Goal: Share content: Distribute website content to other platforms or users

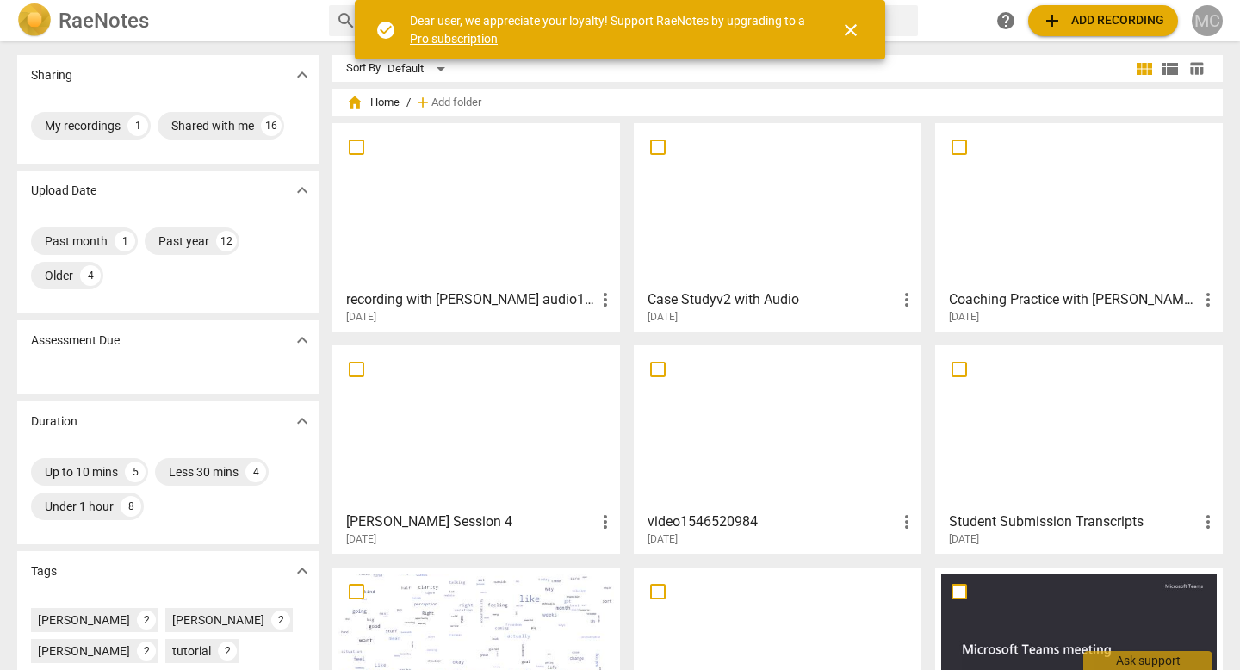
click at [1214, 9] on div "MC" at bounding box center [1206, 20] width 31 height 31
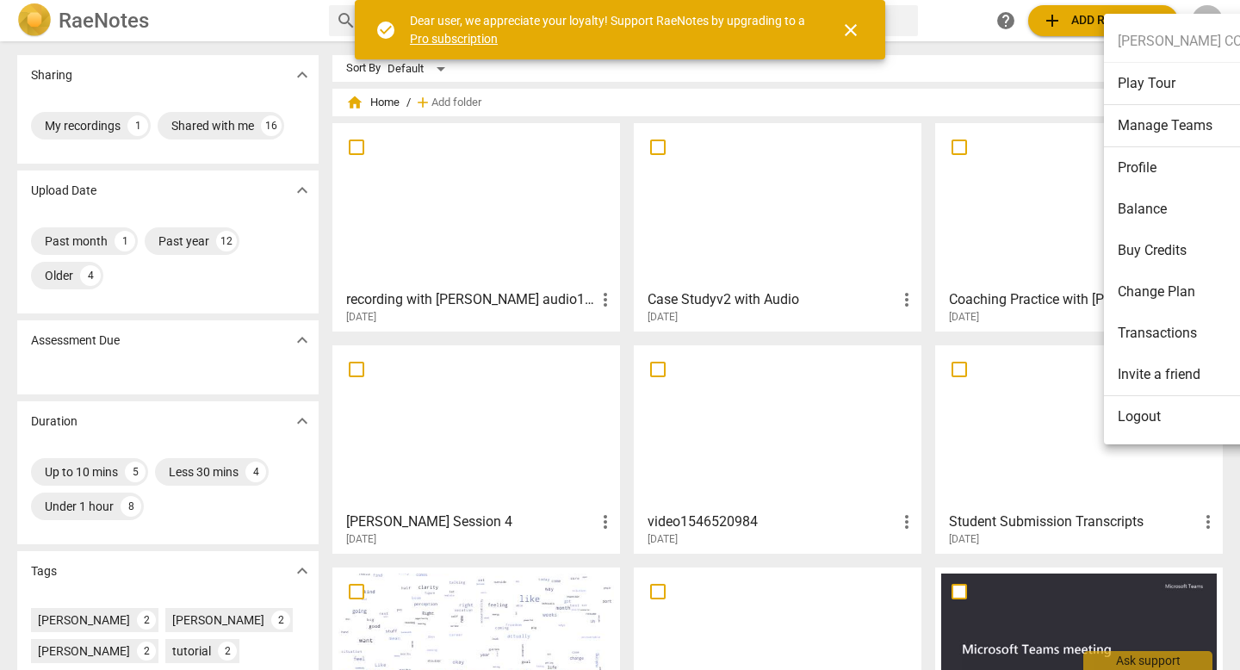
click at [1142, 424] on li "Logout" at bounding box center [1184, 416] width 160 height 41
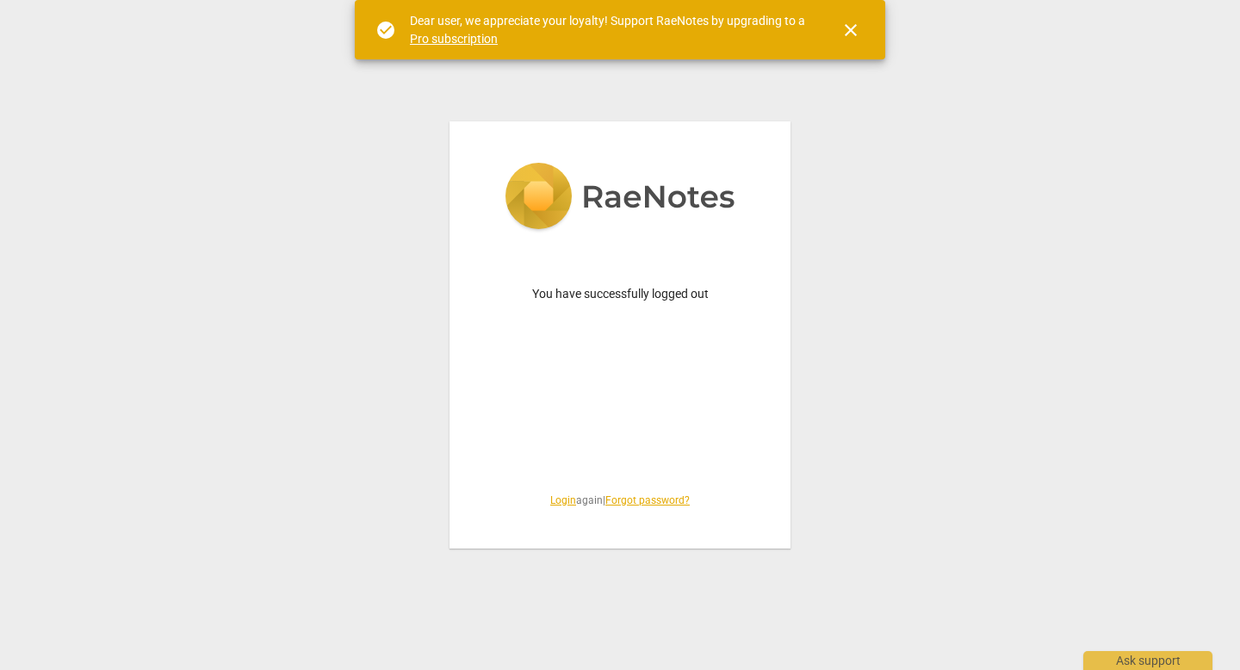
click at [552, 503] on link "Login" at bounding box center [563, 500] width 26 height 12
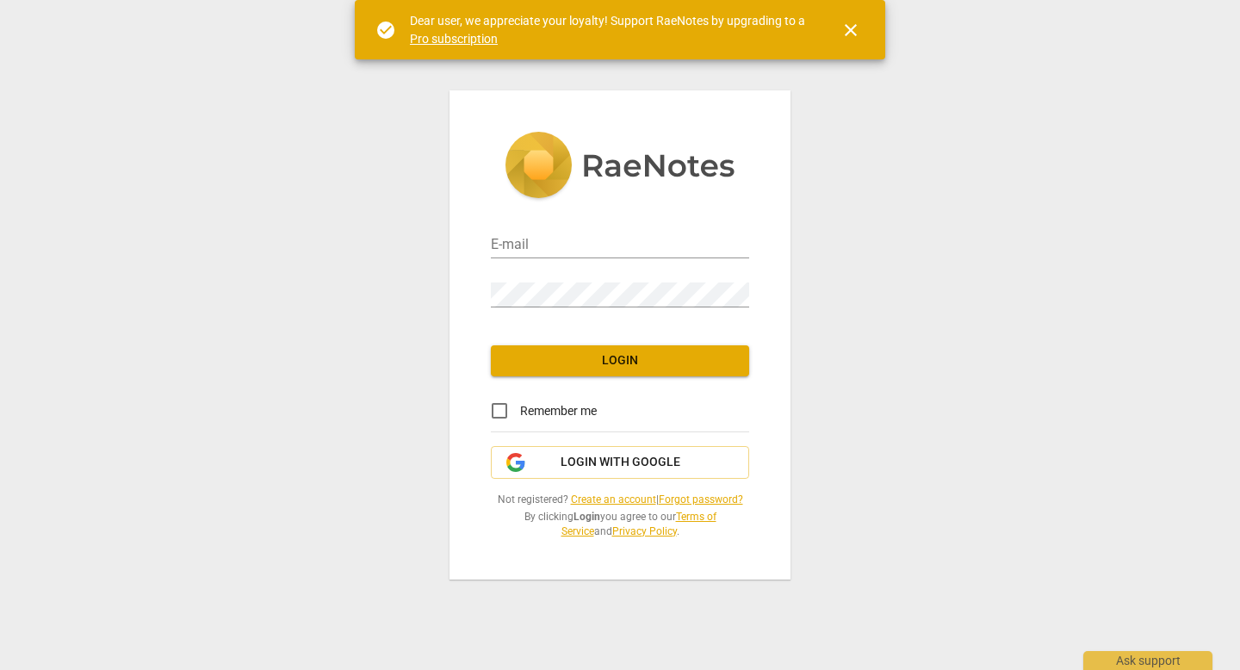
type input "[EMAIL_ADDRESS][DOMAIN_NAME]"
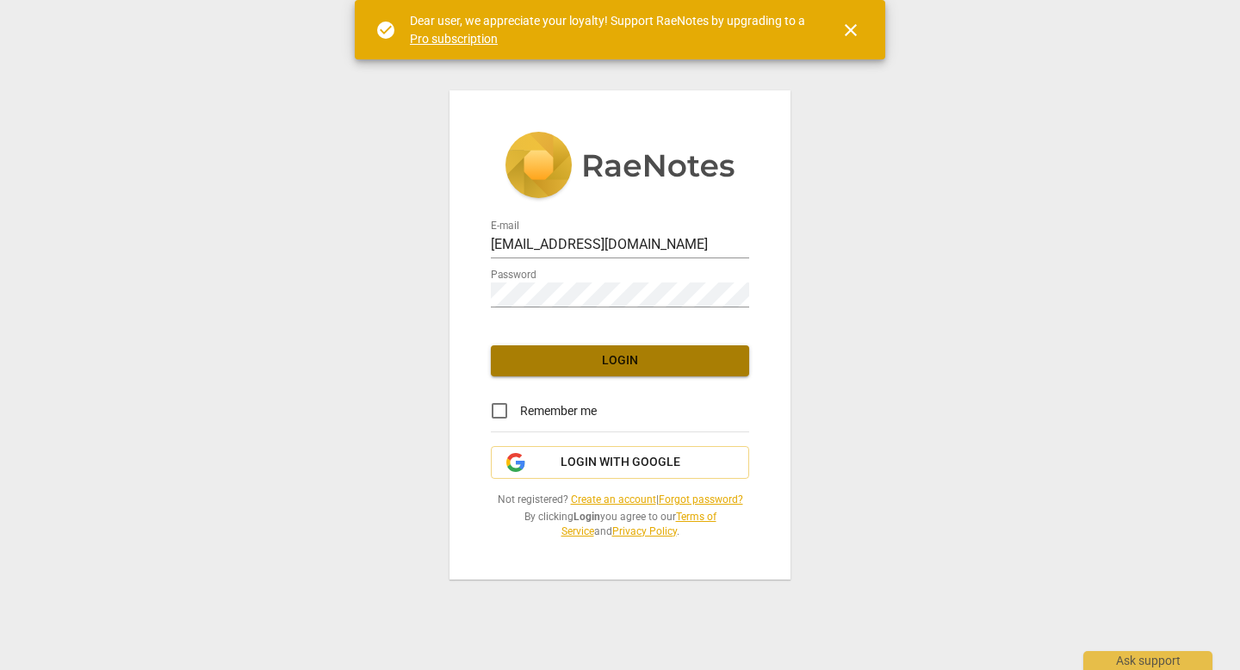
click at [622, 359] on span "Login" at bounding box center [619, 360] width 231 height 17
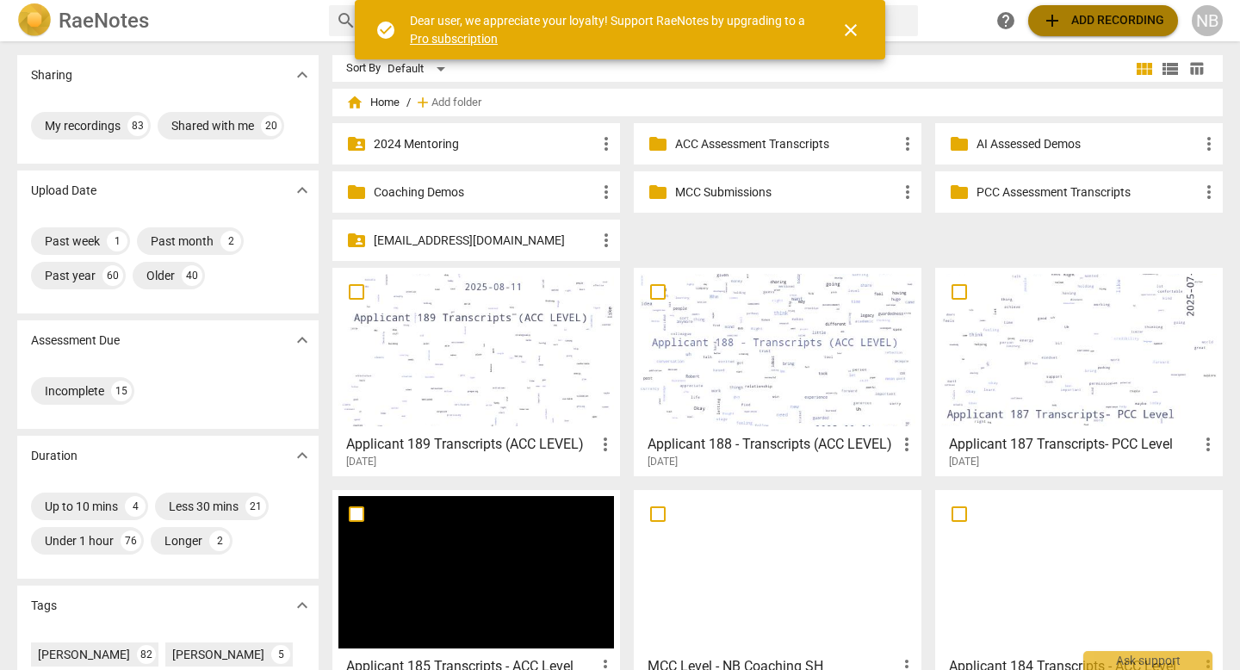
click at [1108, 23] on span "add Add recording" at bounding box center [1103, 20] width 122 height 21
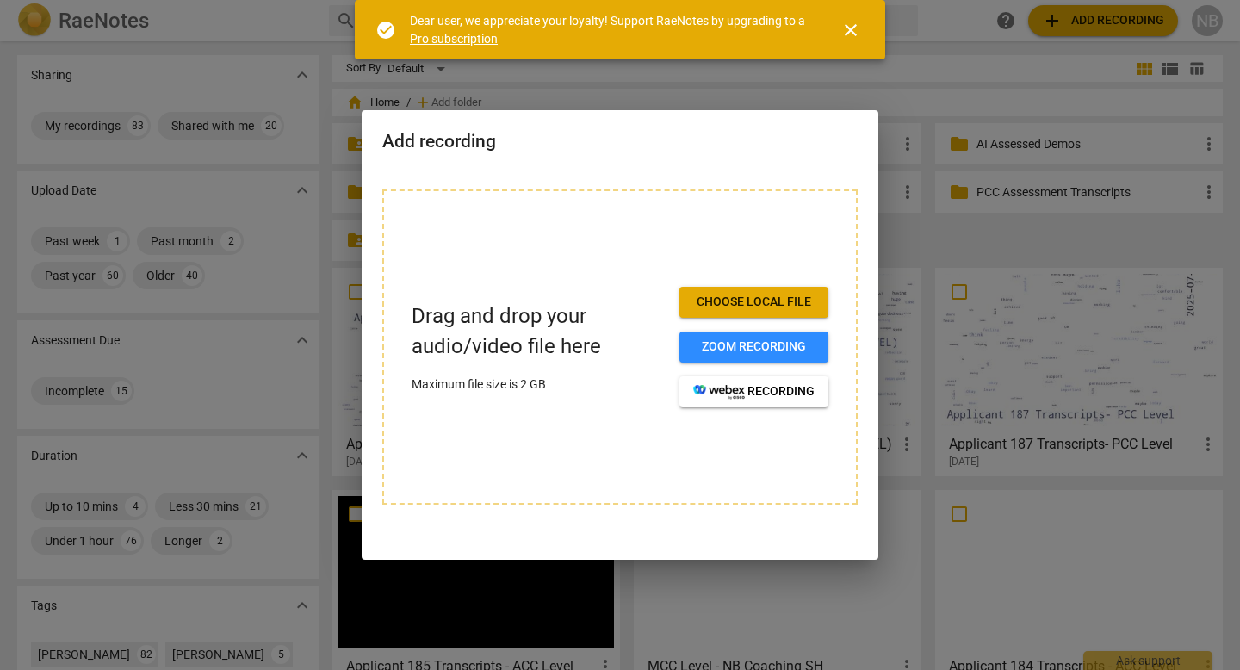
click at [751, 309] on span "Choose local file" at bounding box center [753, 302] width 121 height 17
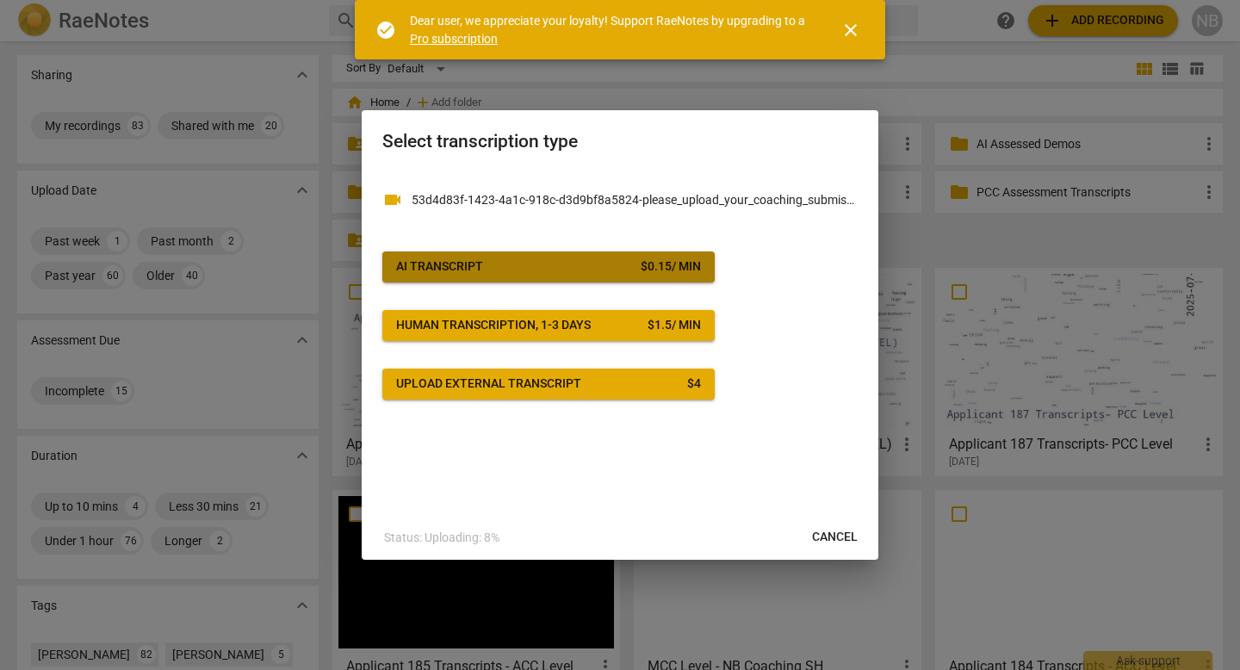
click at [641, 269] on div "$ 0.15 / min" at bounding box center [671, 266] width 60 height 17
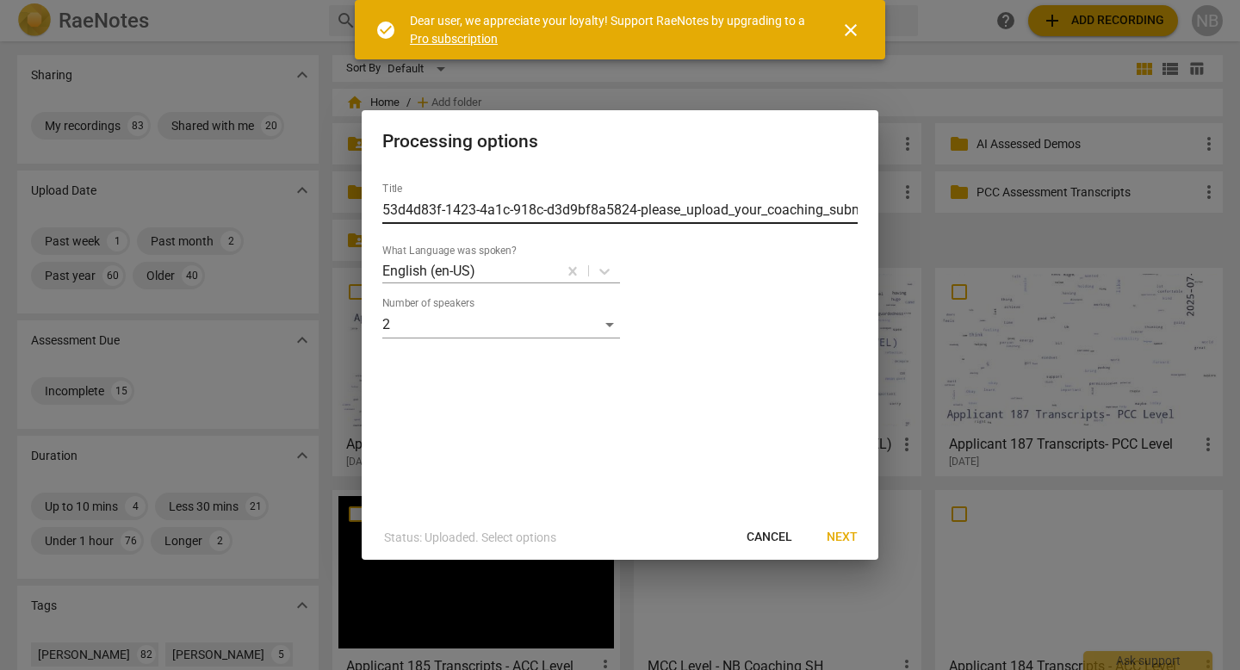
click at [580, 209] on input "53d4d83f-1423-4a1c-918c-d3d9bf8a5824-please_upload_your_coaching_submission-GMT…" at bounding box center [619, 210] width 475 height 28
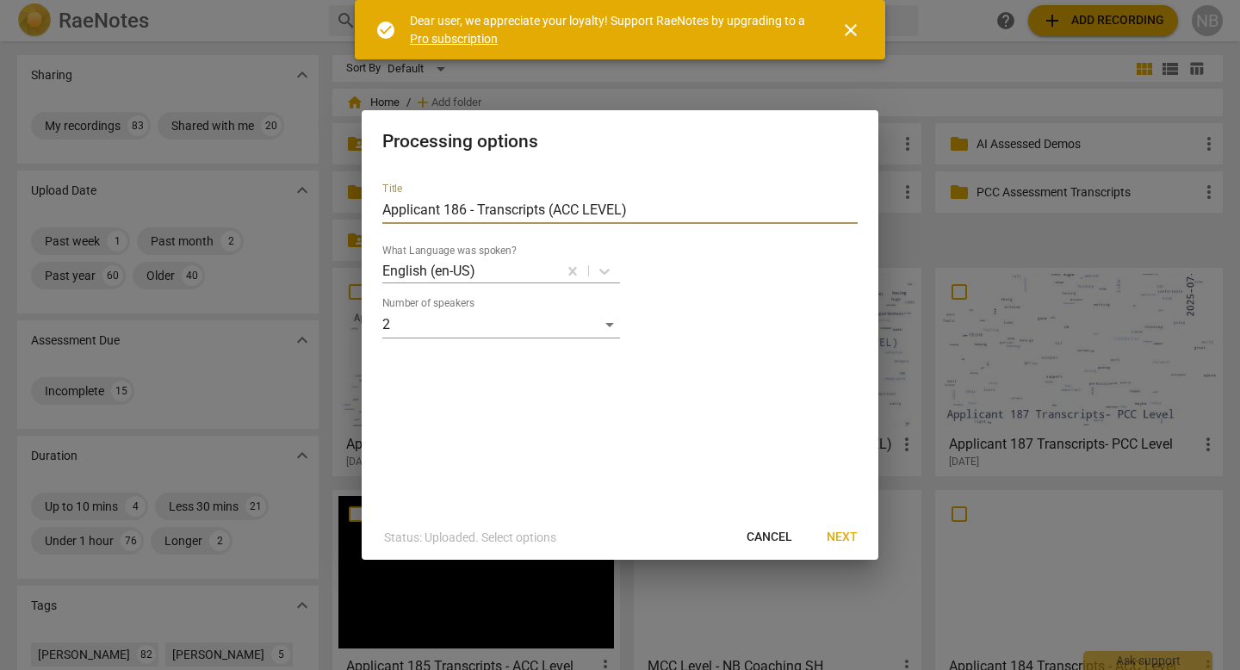
type input "Applicant 186 - Transcripts (ACC LEVEL)"
click at [827, 531] on span "Next" at bounding box center [841, 537] width 31 height 17
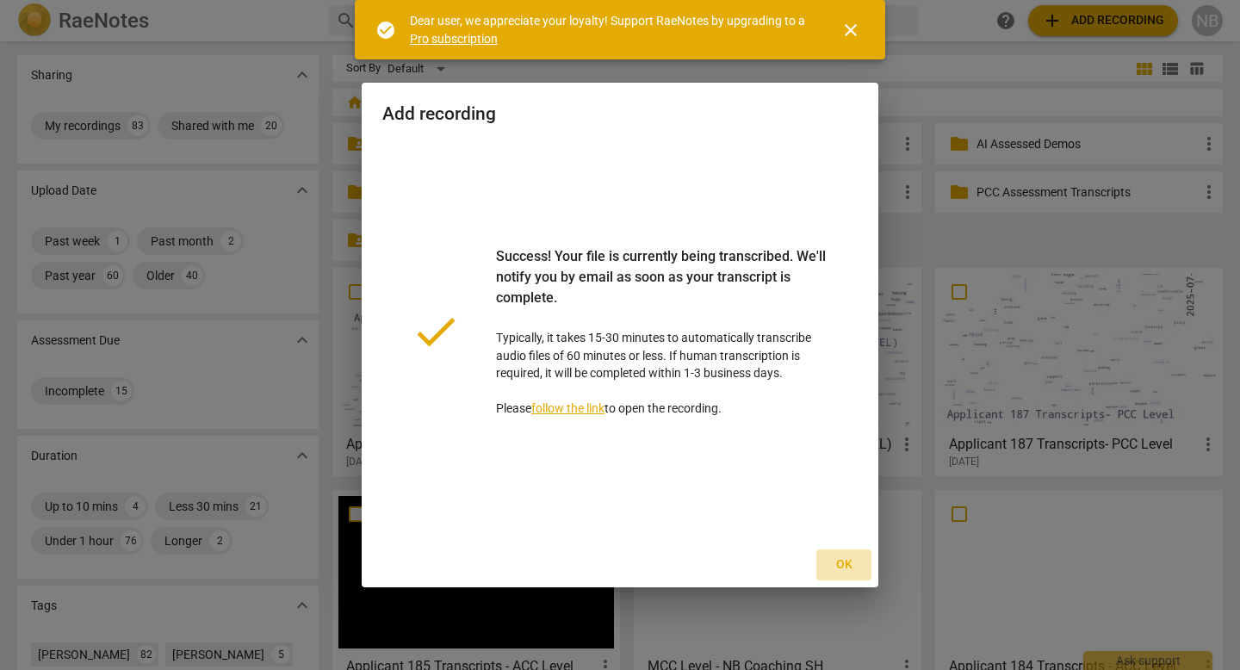
click at [837, 565] on span "Ok" at bounding box center [844, 564] width 28 height 17
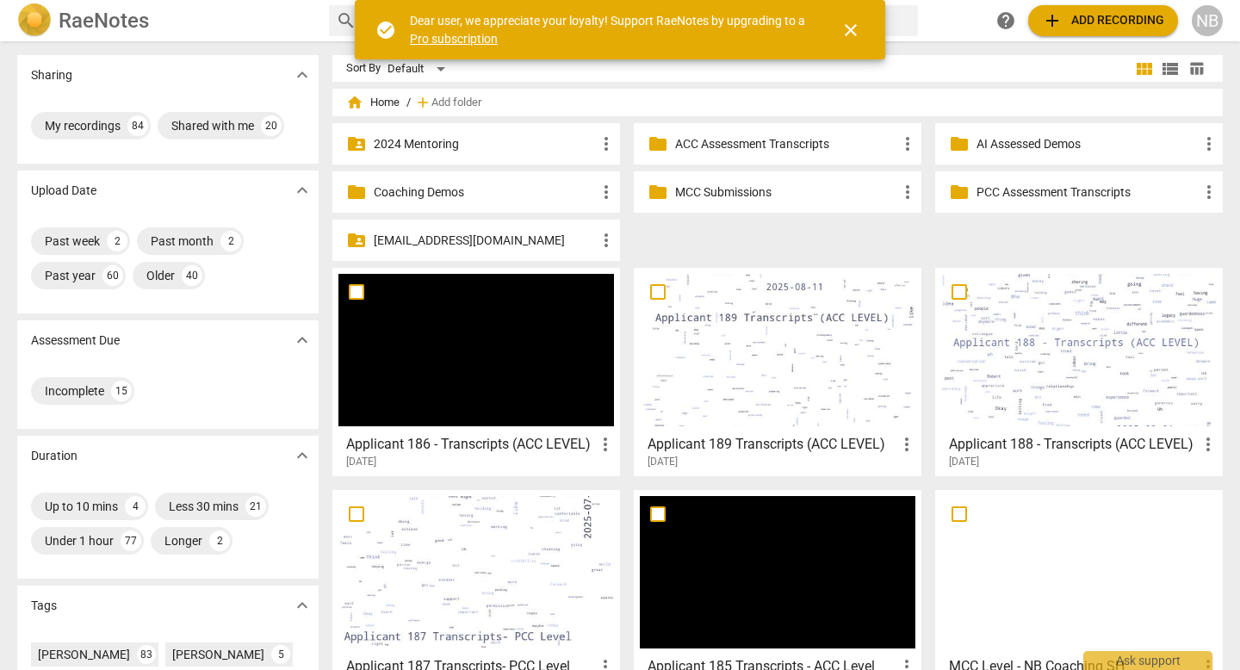
click at [556, 443] on h3 "Applicant 186 - Transcripts (ACC LEVEL)" at bounding box center [470, 444] width 249 height 21
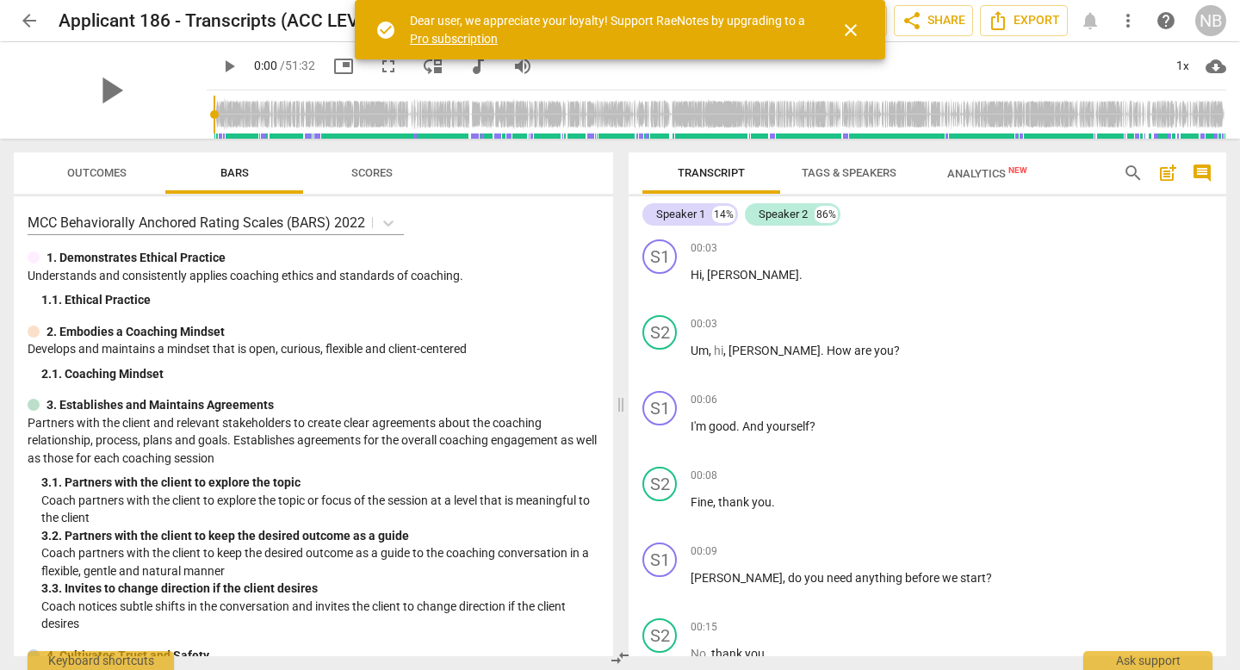
click at [822, 176] on span "Tags & Speakers" at bounding box center [848, 172] width 95 height 13
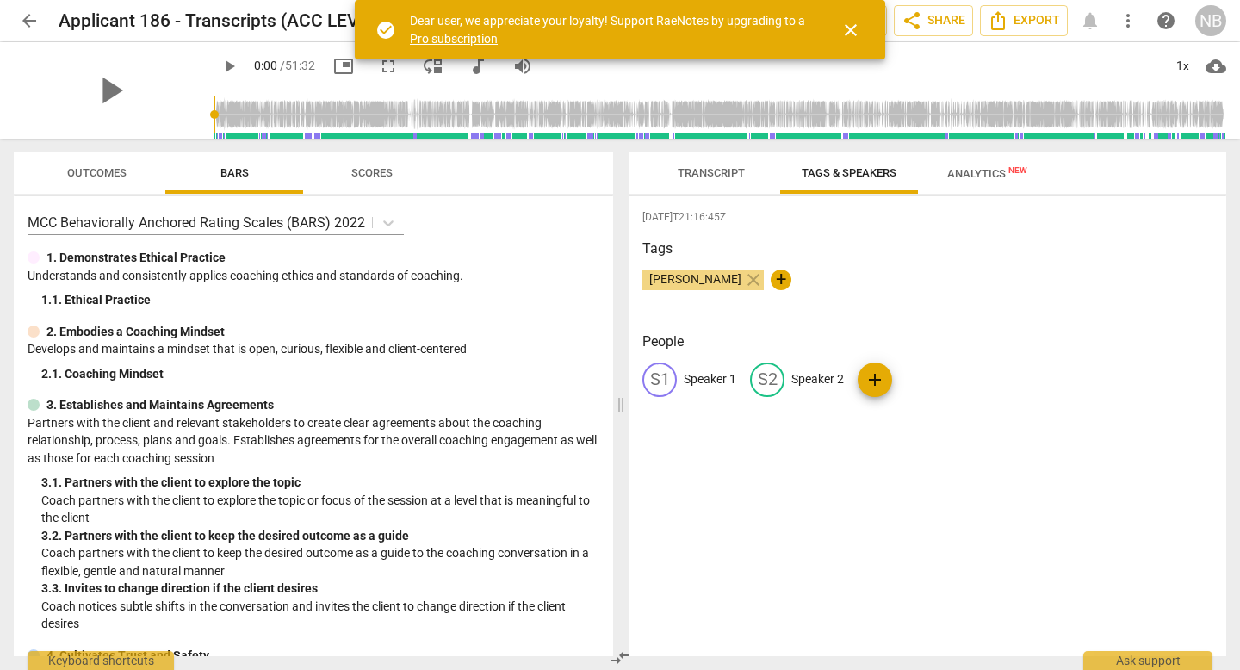
click at [700, 384] on p "Speaker 1" at bounding box center [710, 379] width 53 height 18
type input "Coach"
click at [913, 381] on p "Speaker 2" at bounding box center [929, 379] width 53 height 18
type input "Client"
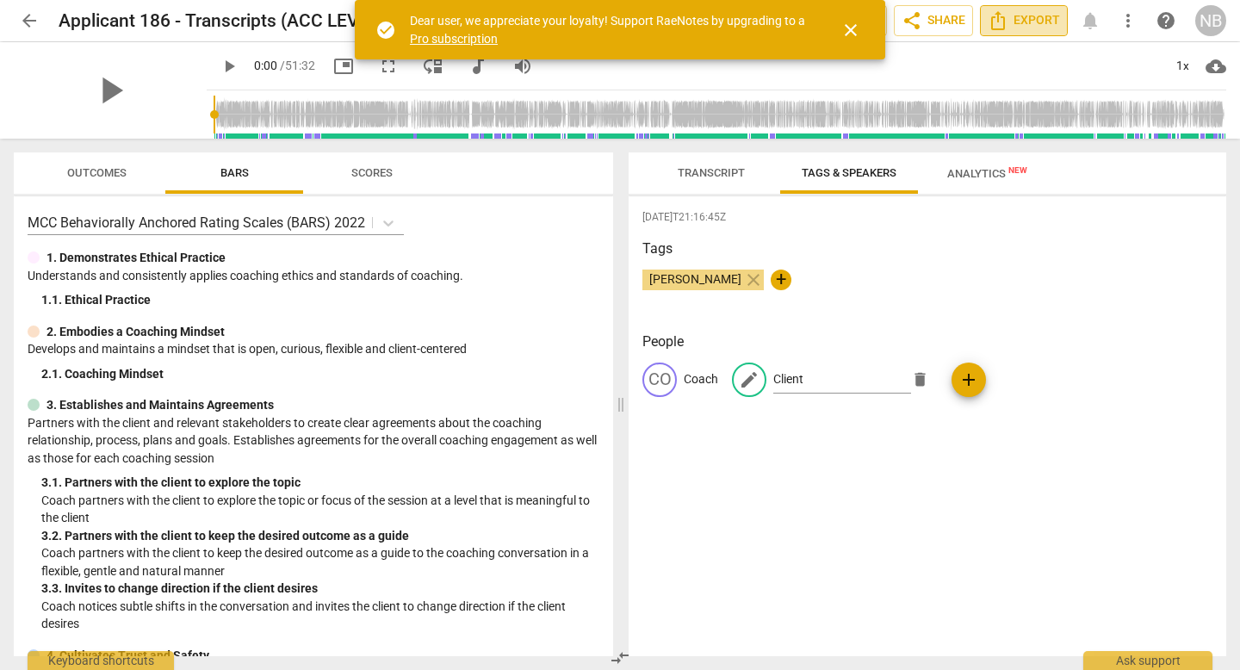
click at [1061, 20] on button "Export" at bounding box center [1024, 20] width 88 height 31
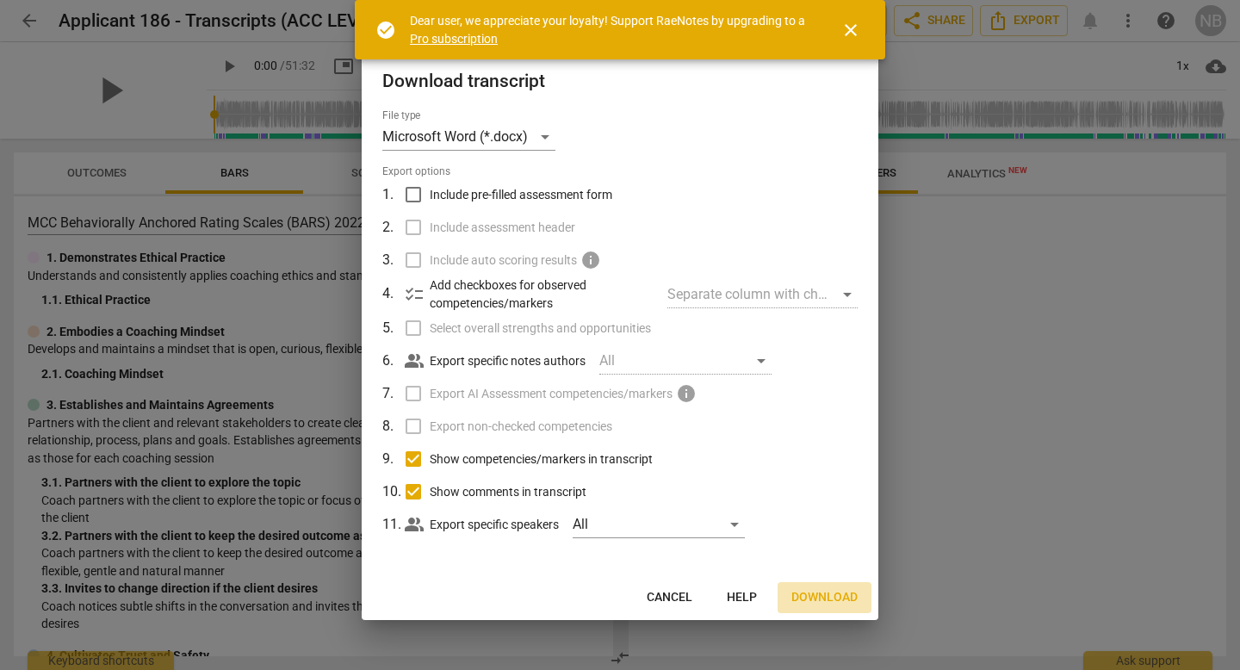
click at [845, 597] on span "Download" at bounding box center [824, 597] width 66 height 17
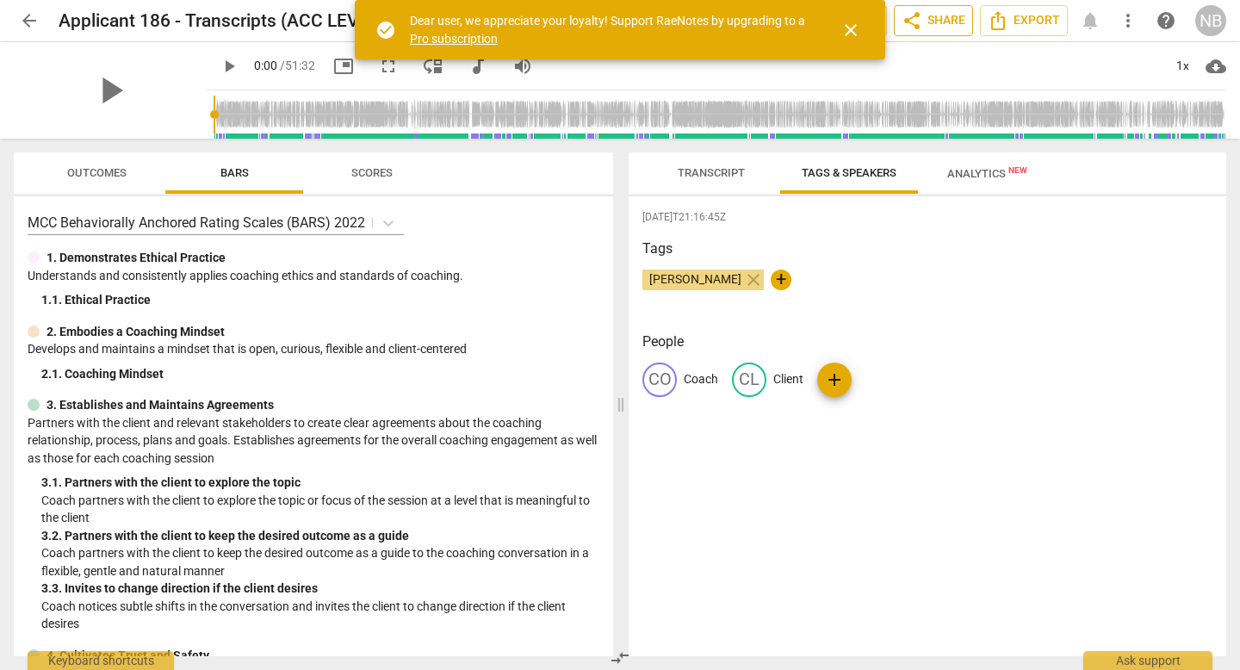
click at [957, 25] on span "share Share" at bounding box center [933, 20] width 64 height 21
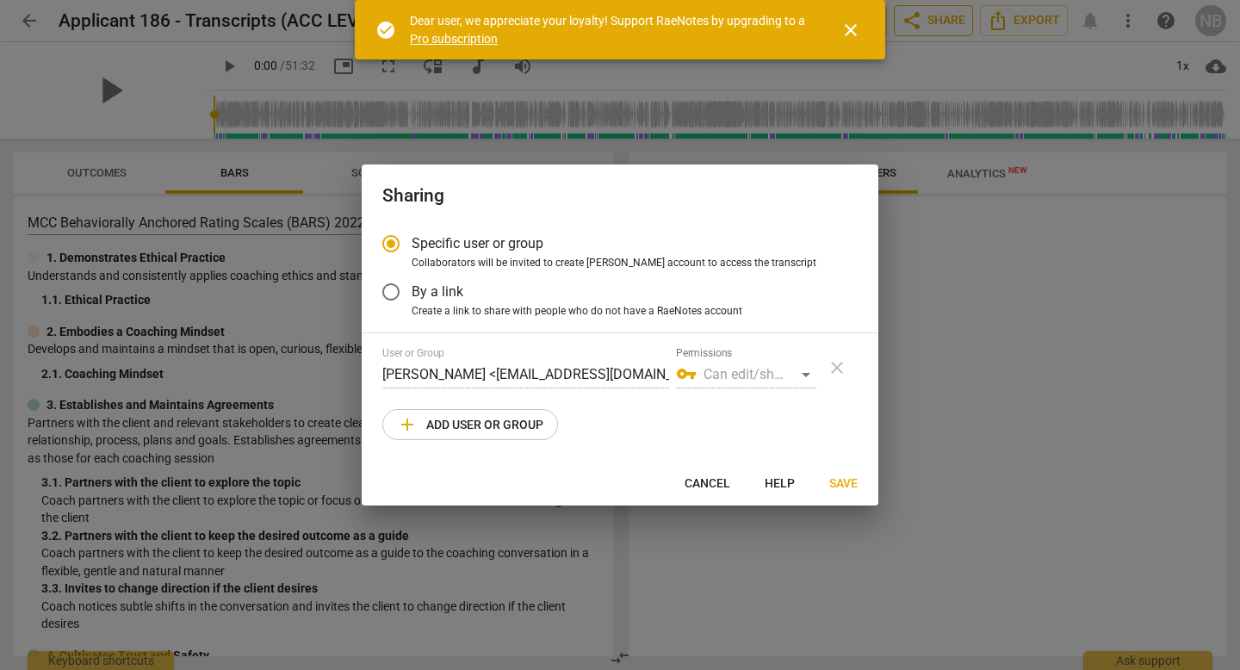
radio input "false"
click at [443, 304] on span "Create a link to share with people who do not have a RaeNotes account" at bounding box center [577, 311] width 331 height 15
click at [0, 0] on input "Create a link to share with people who do not have a RaeNotes account" at bounding box center [0, 0] width 0 height 0
radio input "true"
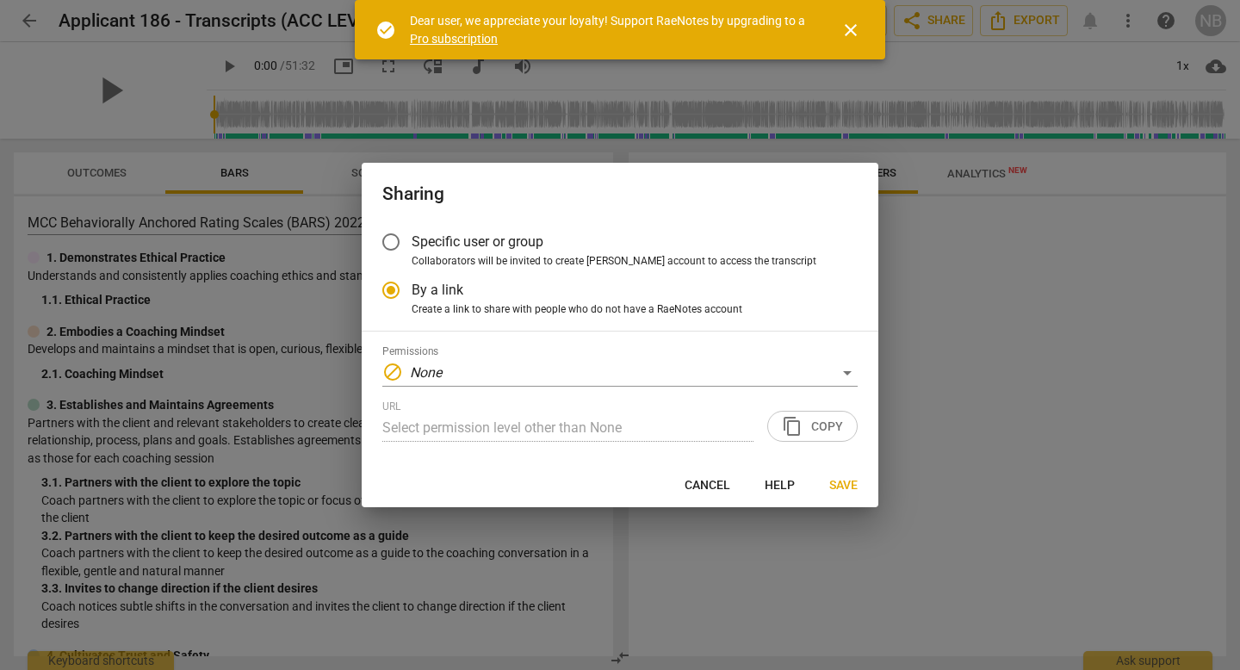
click at [735, 388] on div "Permissions block None URL Select permission level other than None content_copy…" at bounding box center [619, 393] width 475 height 96
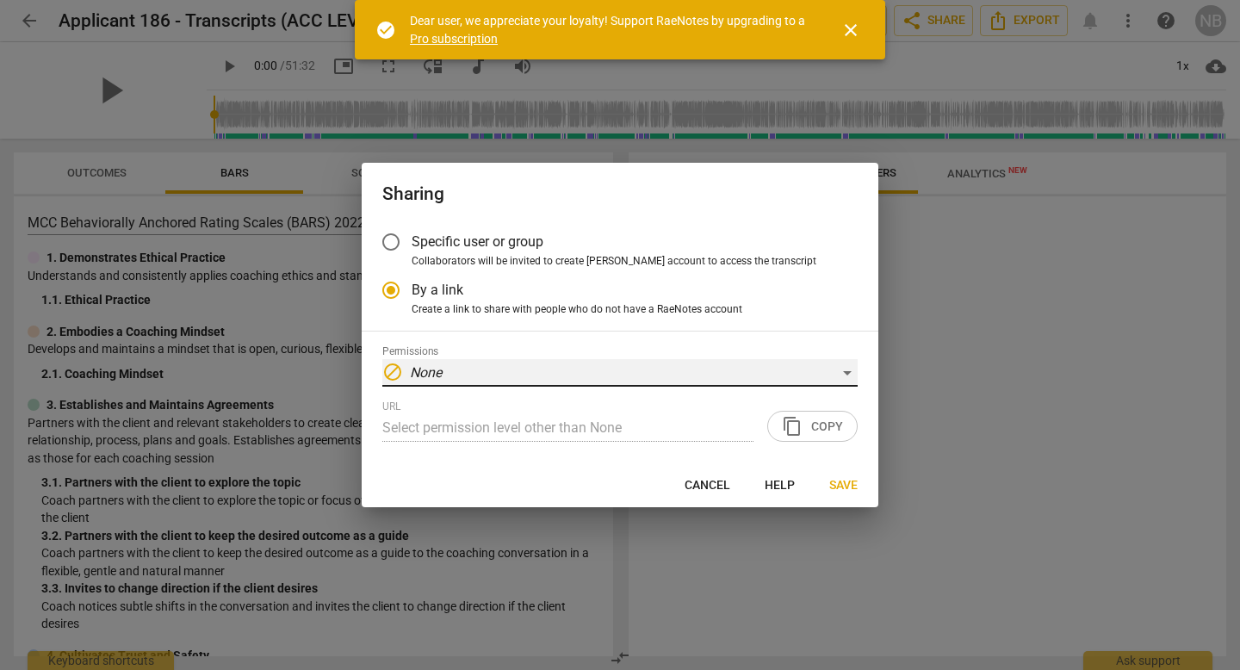
click at [709, 375] on div "block None" at bounding box center [619, 373] width 475 height 28
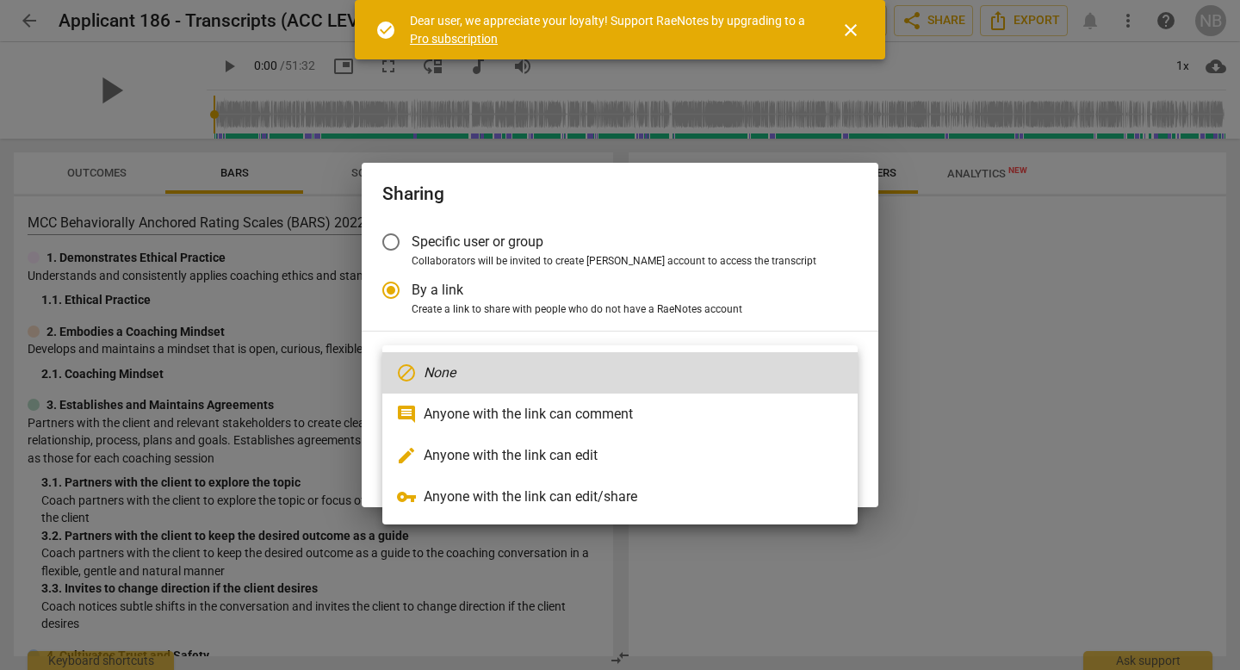
click at [635, 485] on li "vpn_key Anyone with the link can edit/share" at bounding box center [619, 496] width 475 height 41
type input "[URL][DOMAIN_NAME]"
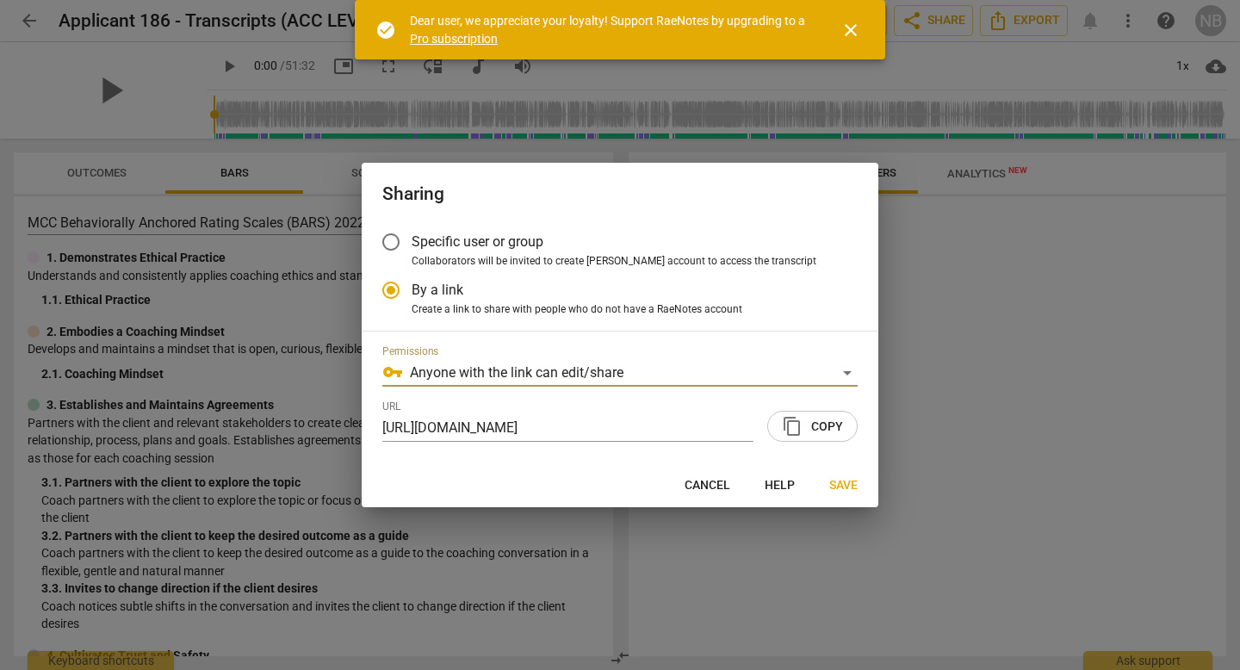
click at [806, 427] on span "content_copy Copy" at bounding box center [812, 426] width 61 height 21
click at [522, 244] on span "Specific user or group" at bounding box center [478, 242] width 132 height 20
click at [412, 244] on input "Specific user or group" at bounding box center [390, 241] width 41 height 41
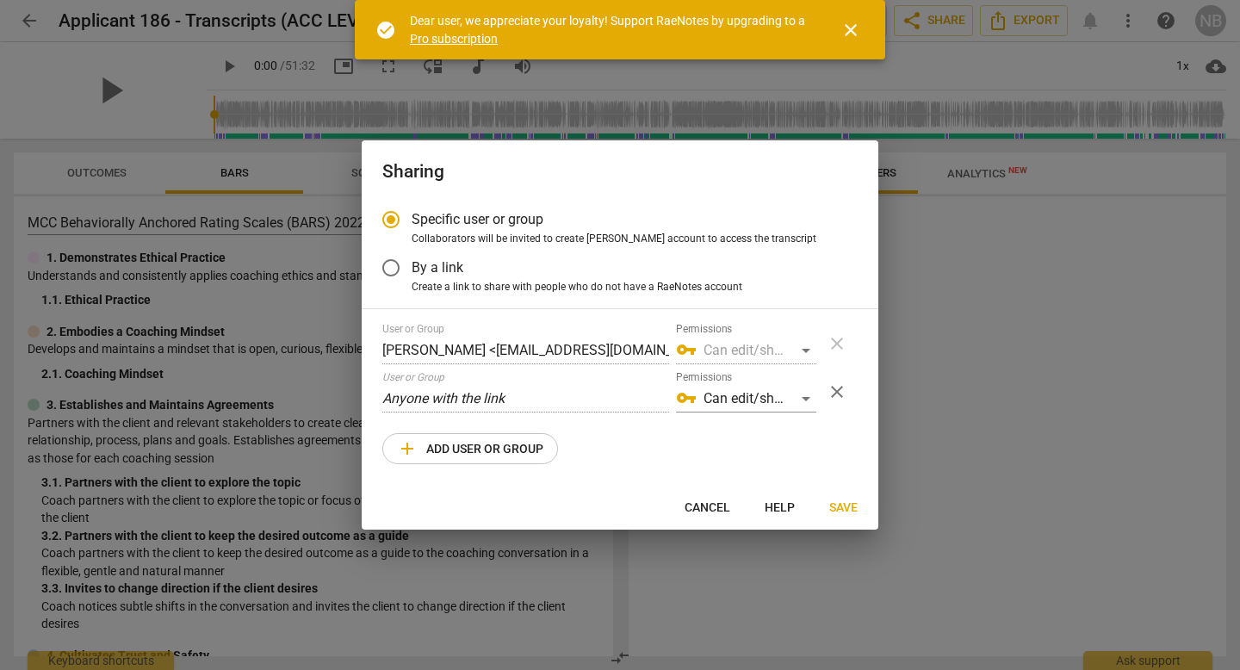
click at [523, 440] on span "add Add user or group" at bounding box center [470, 448] width 146 height 21
radio input "false"
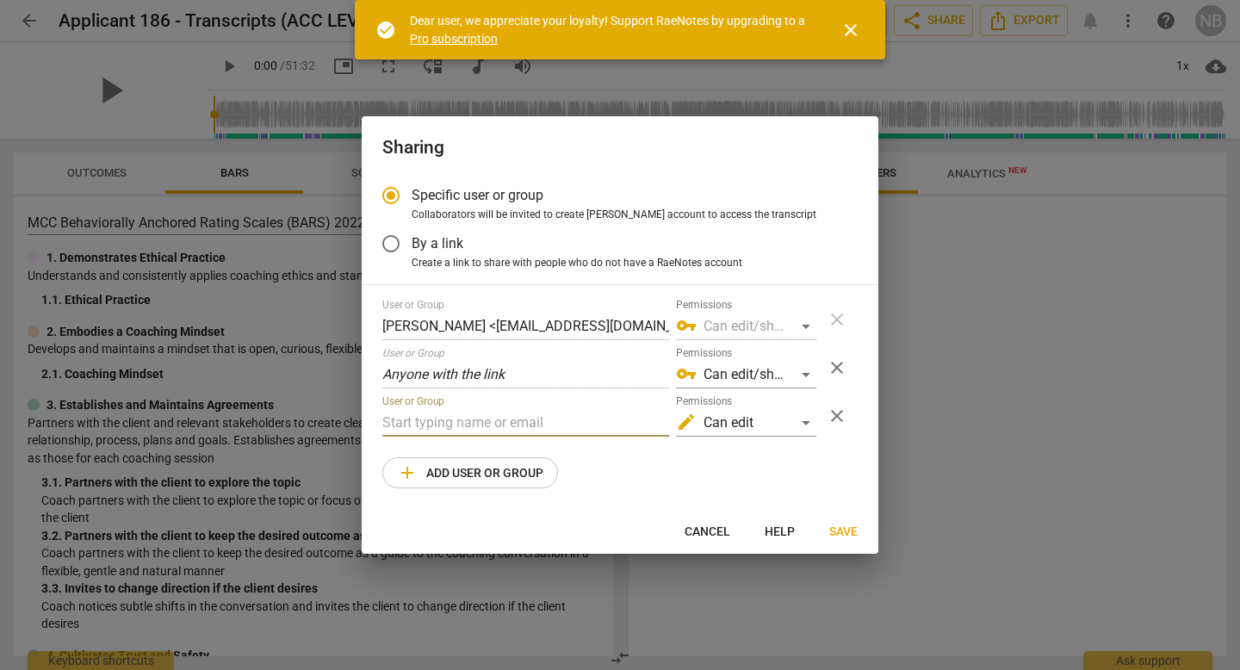
click at [525, 425] on input "text" at bounding box center [525, 423] width 287 height 28
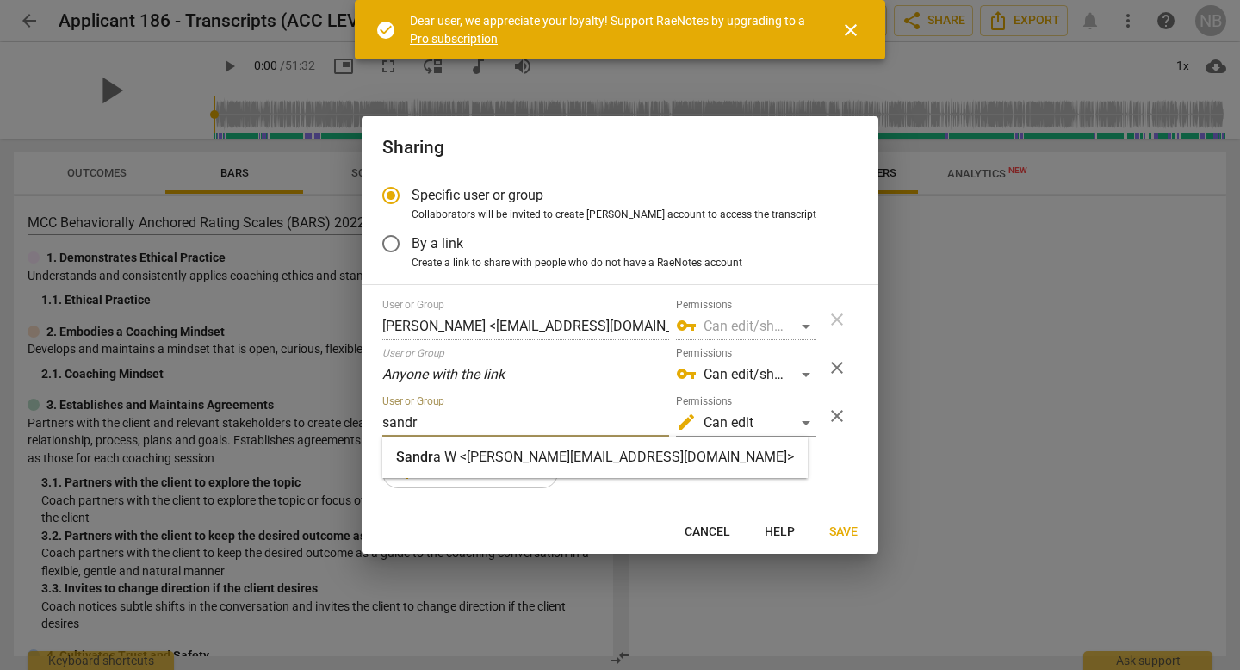
type input "sandr"
click at [516, 453] on strong "a W <[PERSON_NAME][EMAIL_ADDRESS][DOMAIN_NAME]>" at bounding box center [613, 457] width 361 height 16
radio input "false"
type input "[PERSON_NAME] <[PERSON_NAME][EMAIL_ADDRESS][DOMAIN_NAME]>"
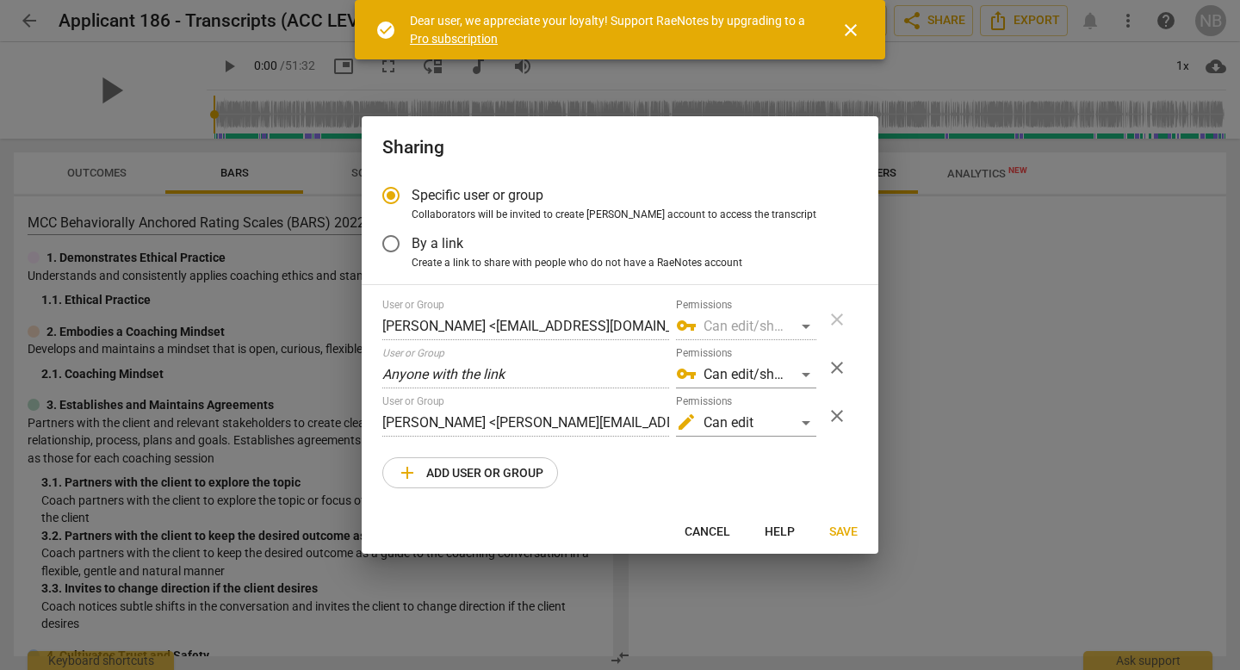
click at [486, 486] on button "add Add user or group" at bounding box center [470, 472] width 176 height 31
radio input "false"
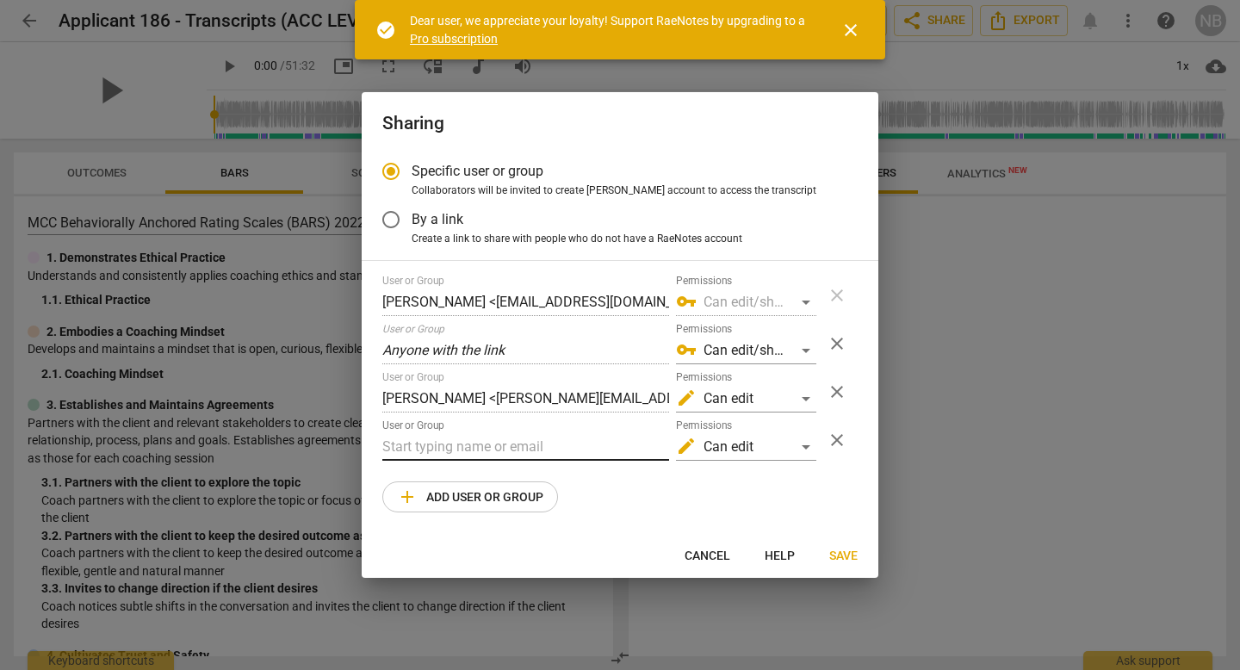
click at [496, 442] on input "text" at bounding box center [525, 447] width 287 height 28
type input "[PERSON_NAME][EMAIL_ADDRESS][DOMAIN_NAME]"
click at [770, 499] on div "User or Group [PERSON_NAME] <[EMAIL_ADDRESS][DOMAIN_NAME]> Permissions vpn_key …" at bounding box center [619, 394] width 475 height 238
click at [845, 554] on span "Save" at bounding box center [843, 556] width 28 height 17
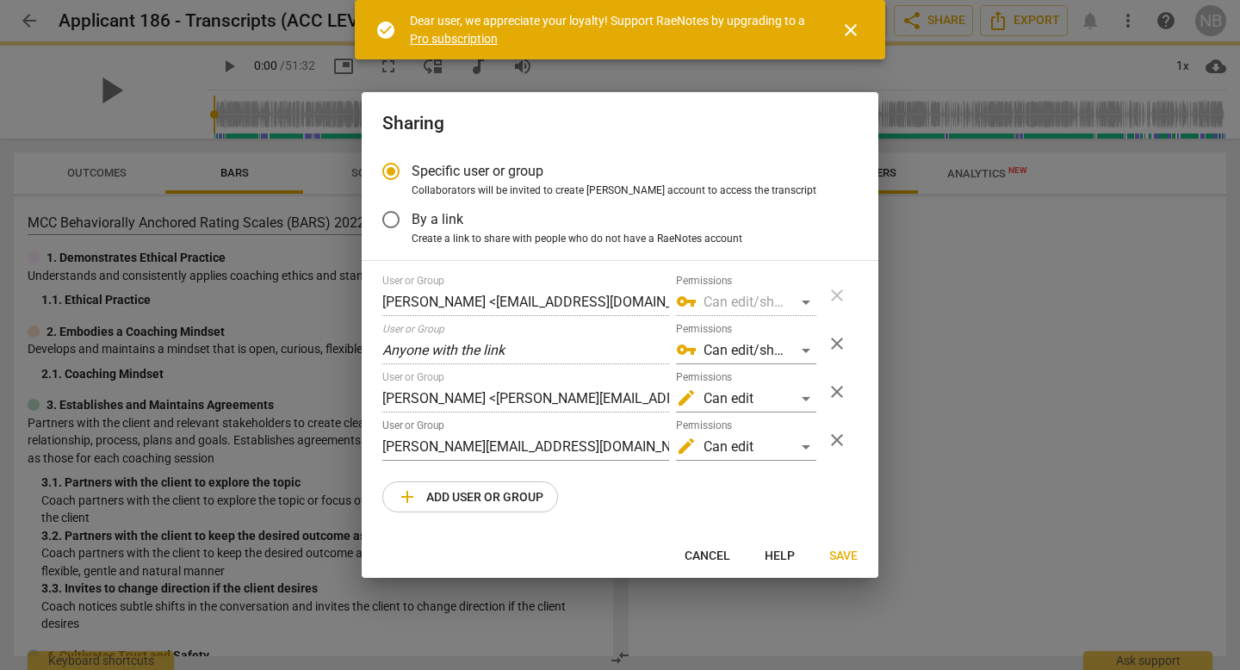
radio input "false"
